Goal: Task Accomplishment & Management: Manage account settings

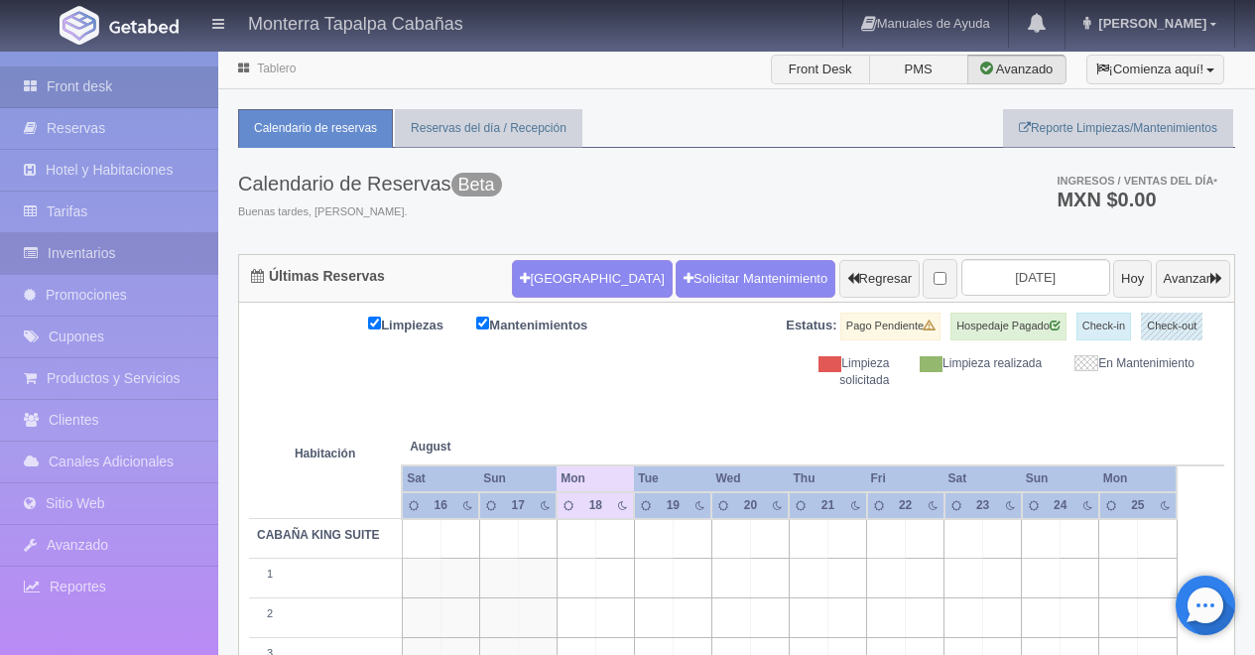
click at [67, 263] on link "Inventarios" at bounding box center [109, 253] width 218 height 41
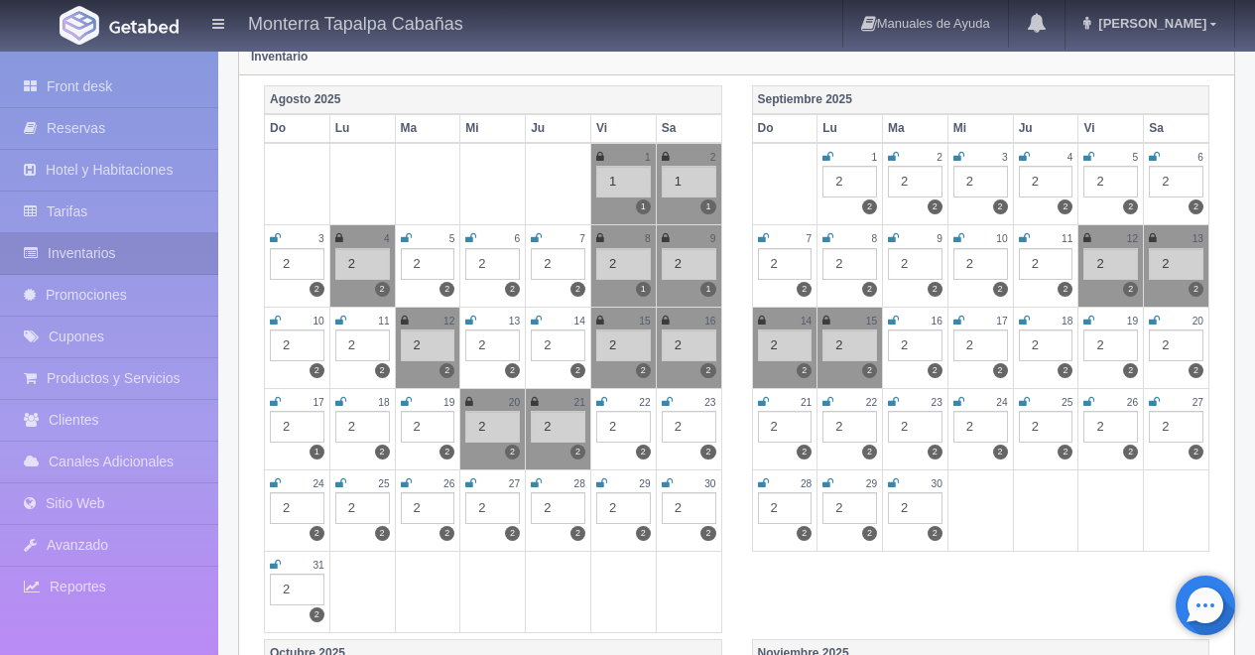
scroll to position [247, 0]
click at [470, 407] on icon at bounding box center [469, 401] width 8 height 12
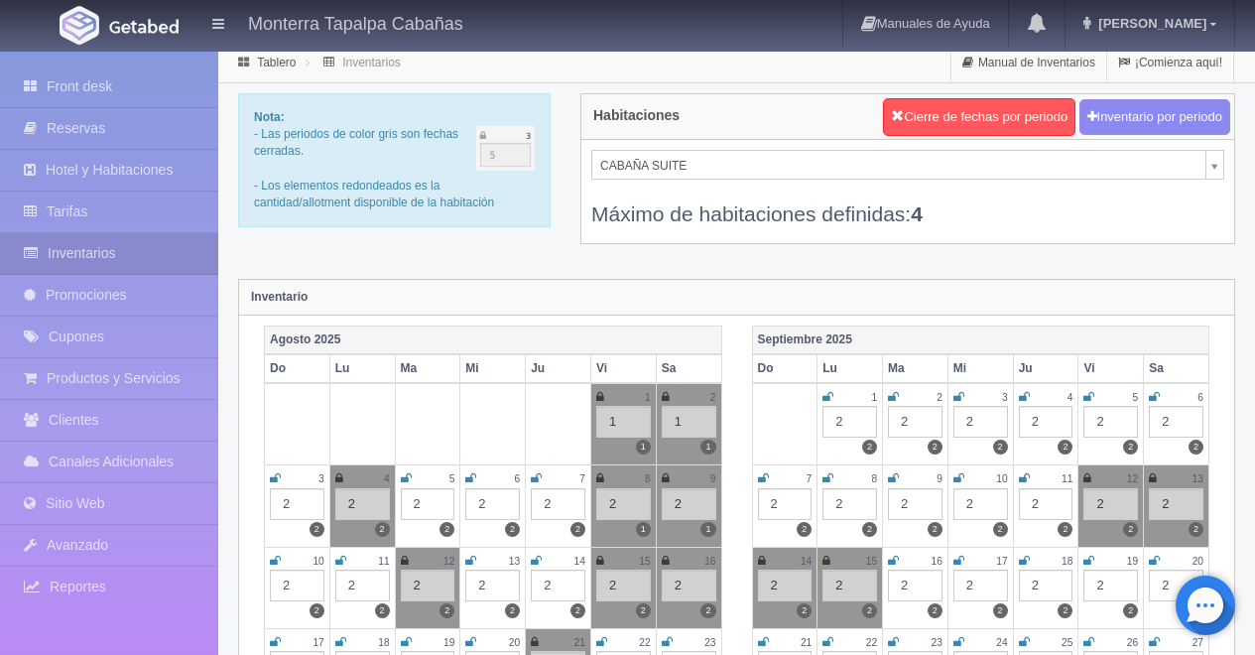
scroll to position [0, 0]
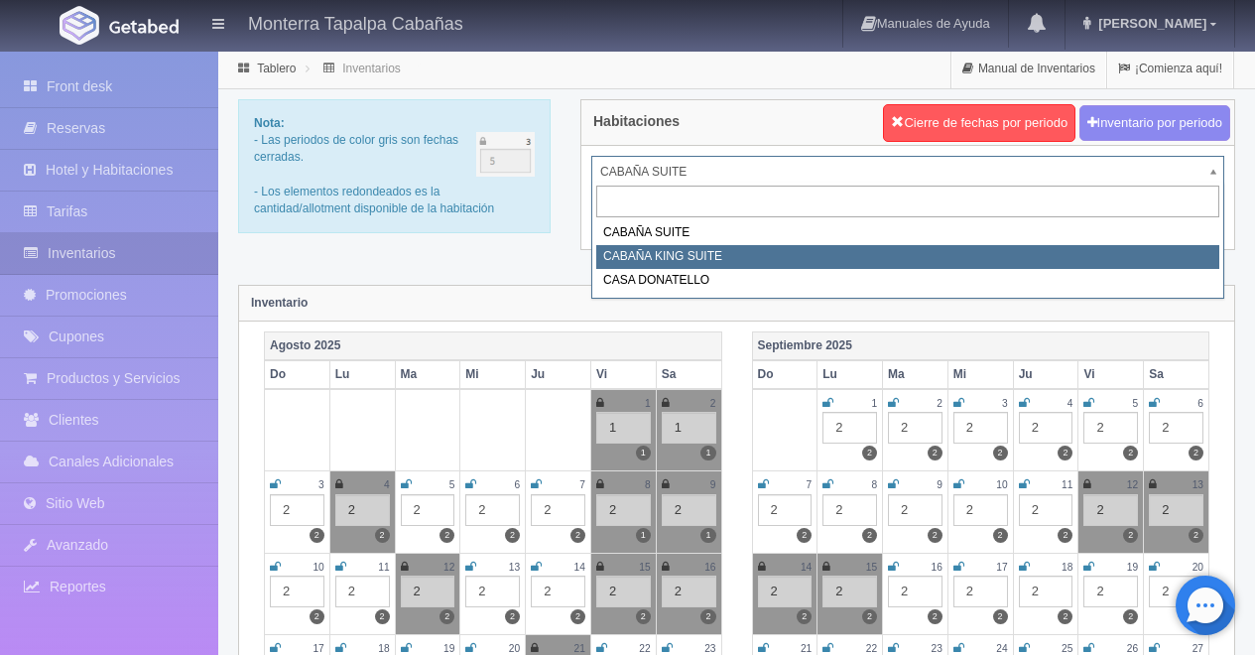
select select "2102"
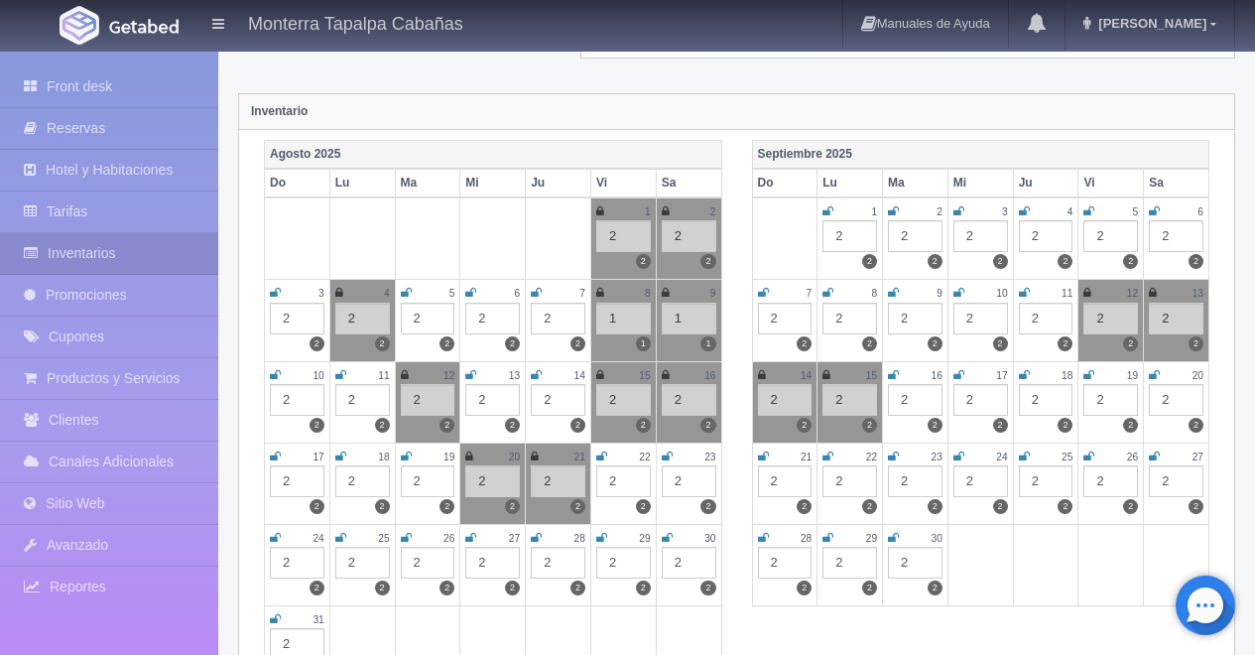
scroll to position [161, 0]
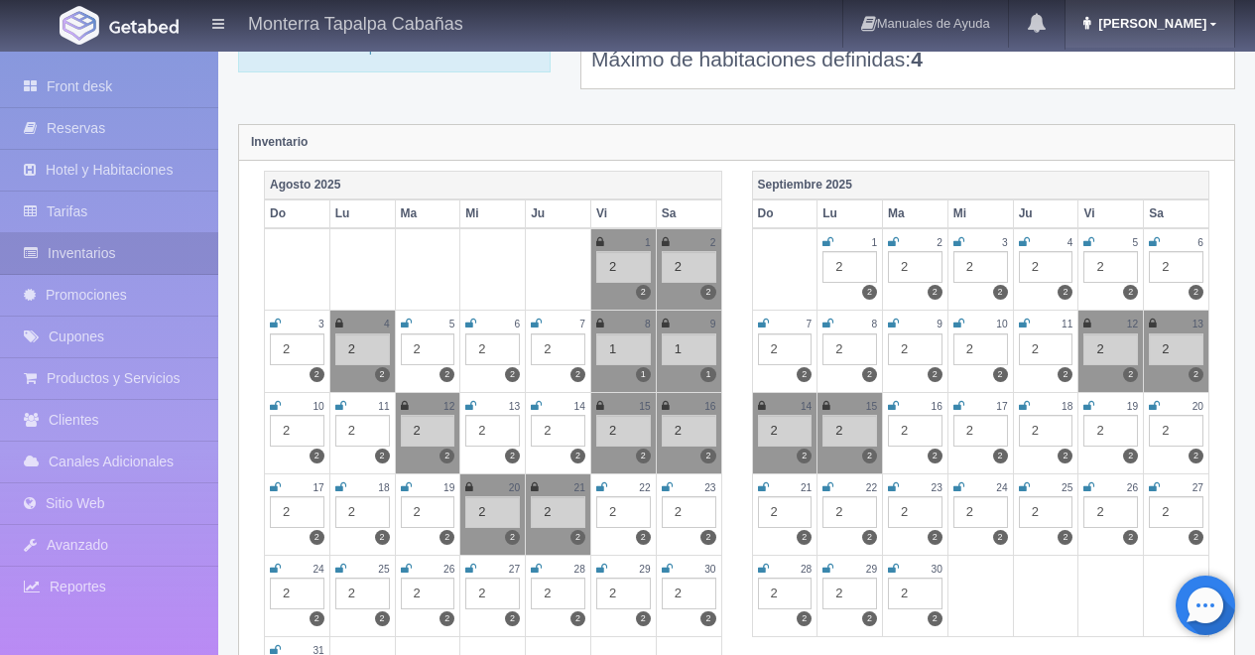
click at [1190, 20] on span "[PERSON_NAME]" at bounding box center [1149, 23] width 113 height 15
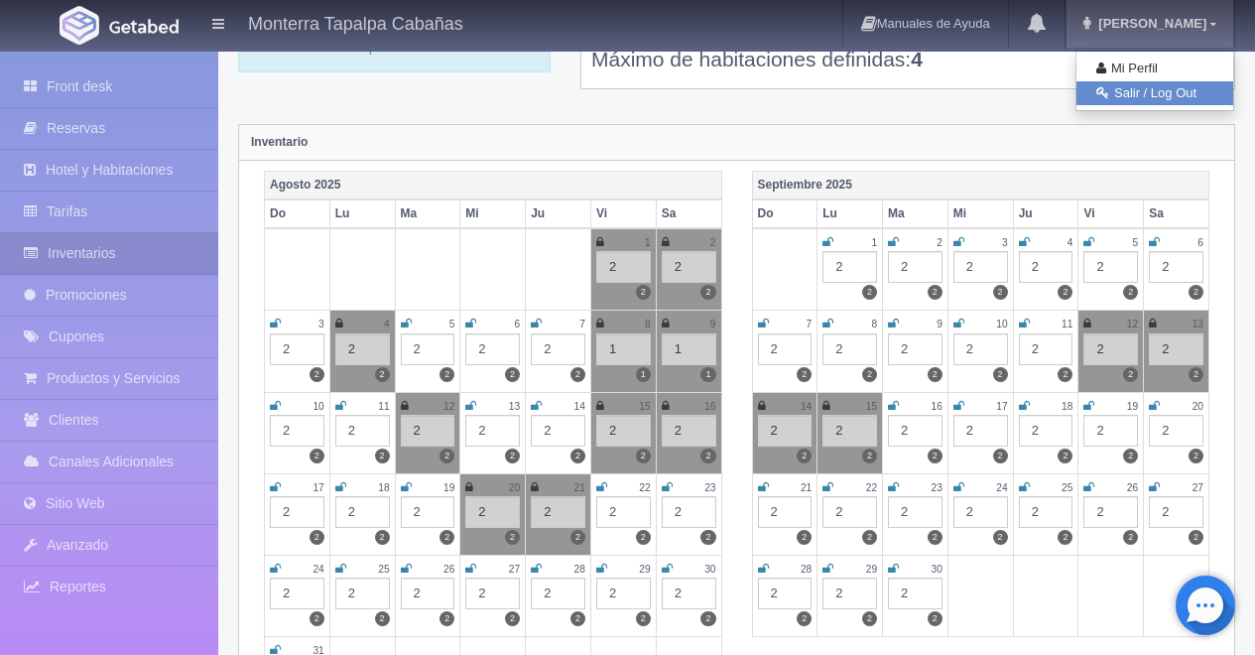
click at [1168, 93] on link "Salir / Log Out" at bounding box center [1155, 93] width 157 height 25
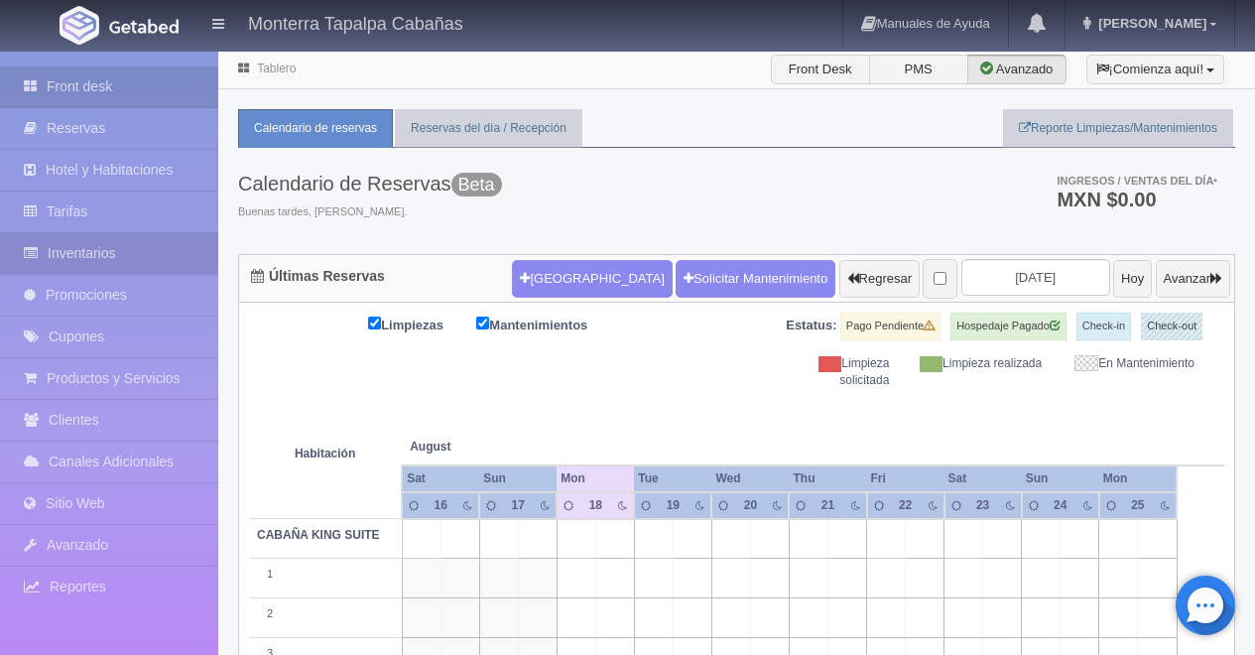
click at [73, 257] on link "Inventarios" at bounding box center [109, 253] width 218 height 41
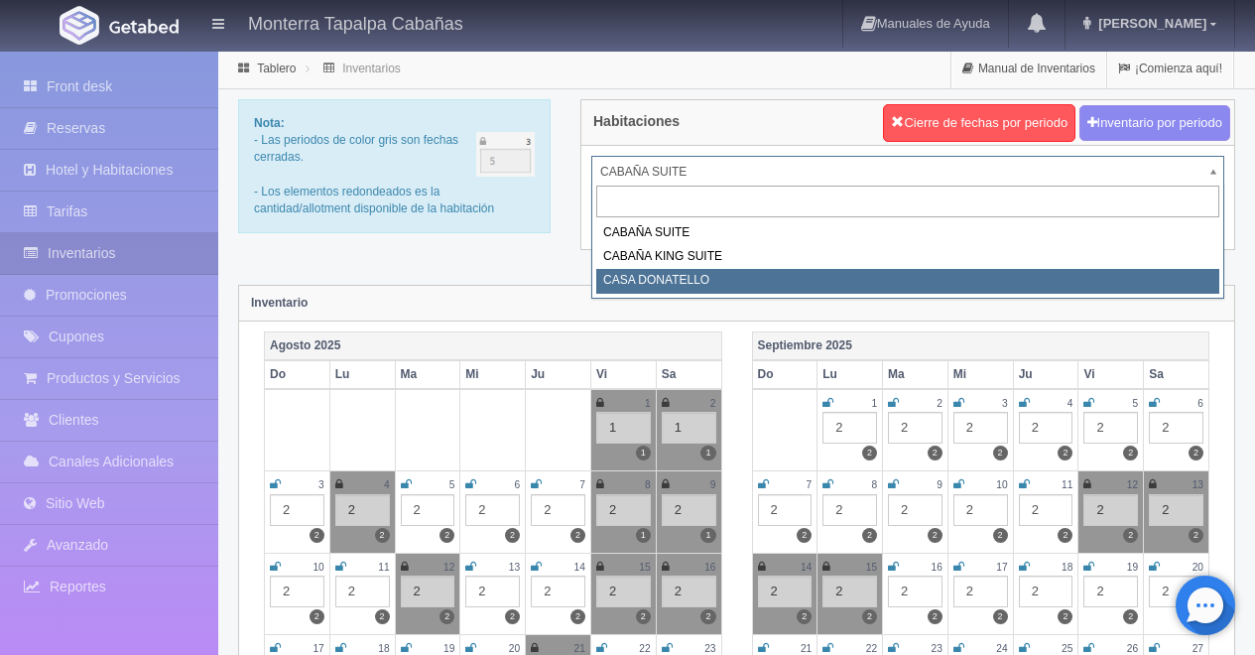
select select "2124"
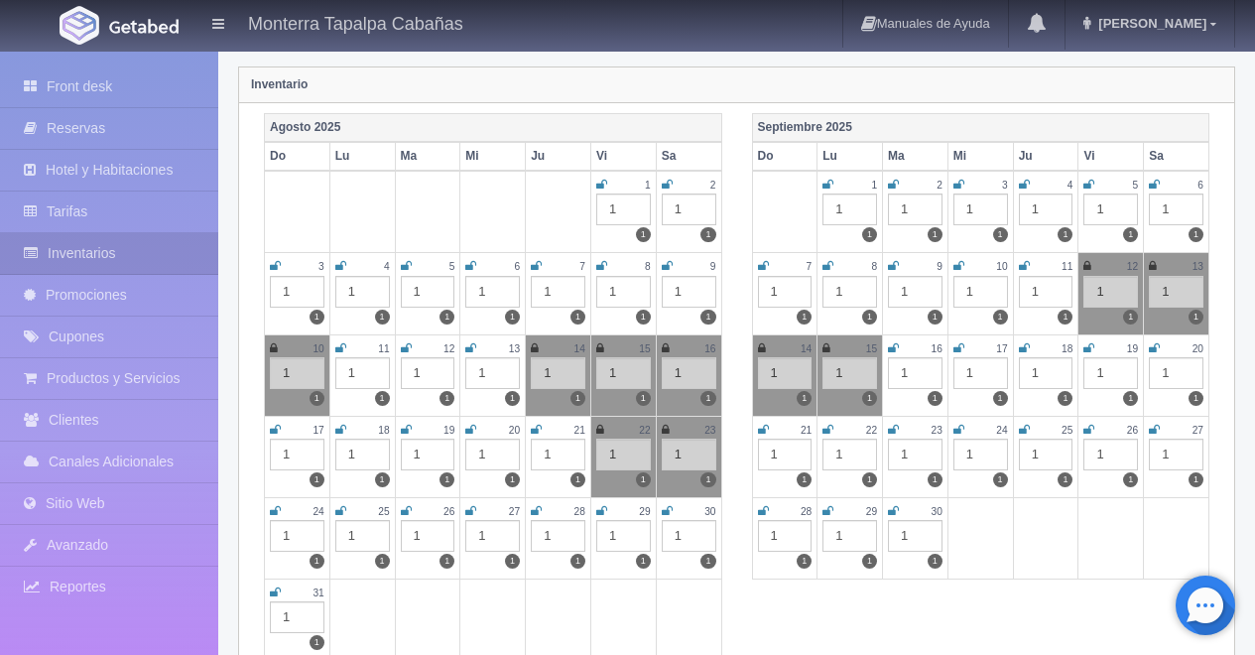
scroll to position [349, 0]
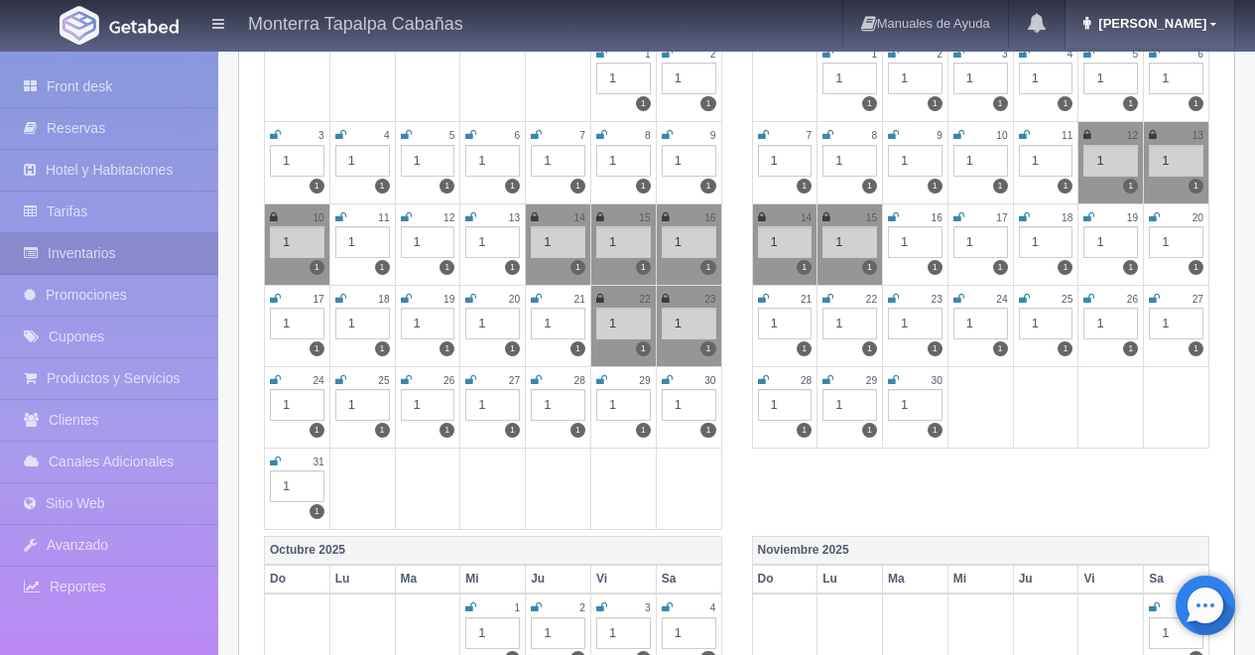
click at [1210, 25] on icon at bounding box center [1213, 24] width 6 height 10
click at [1177, 95] on link "Salir / Log Out" at bounding box center [1155, 93] width 157 height 25
